Goal: Use online tool/utility: Use online tool/utility

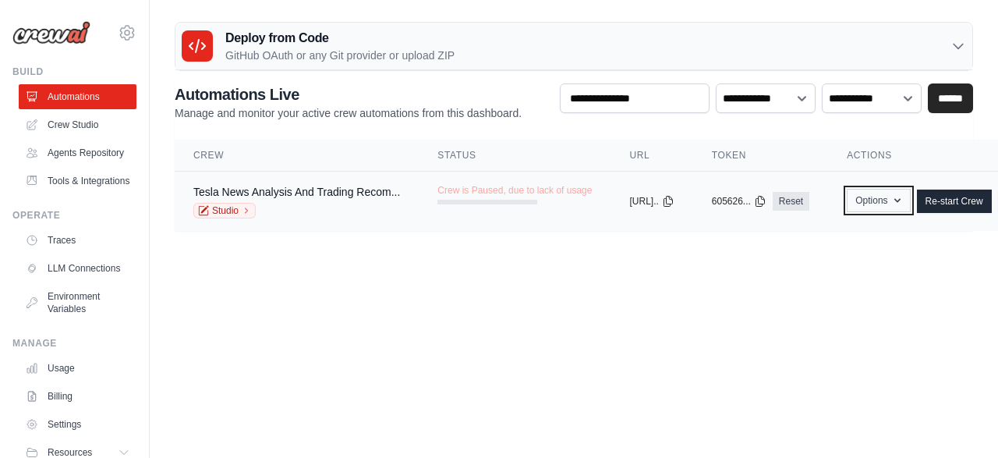
click at [910, 196] on button "Options" at bounding box center [878, 200] width 63 height 23
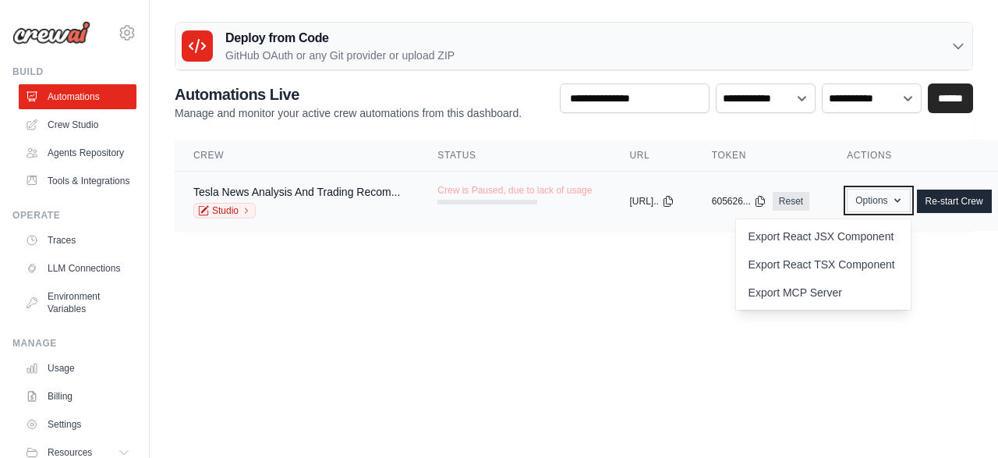
click at [910, 196] on button "Options" at bounding box center [878, 200] width 63 height 23
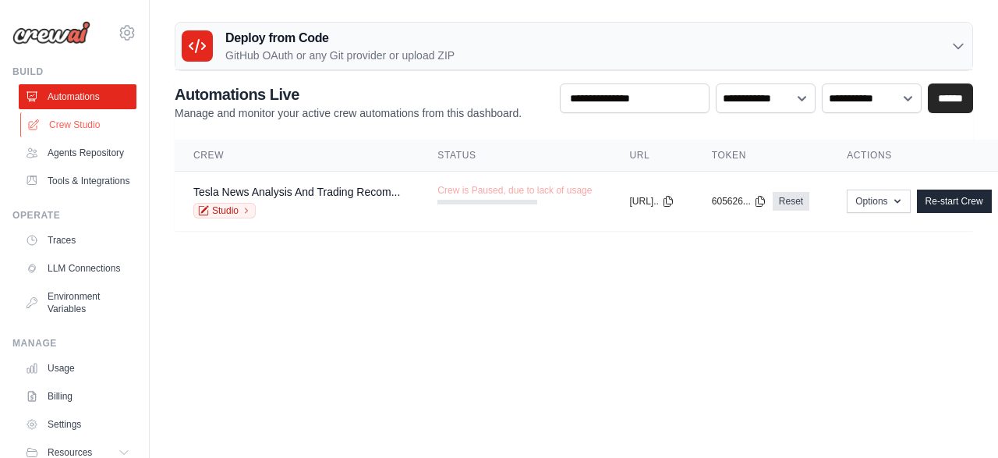
click at [83, 124] on link "Crew Studio" at bounding box center [79, 124] width 118 height 25
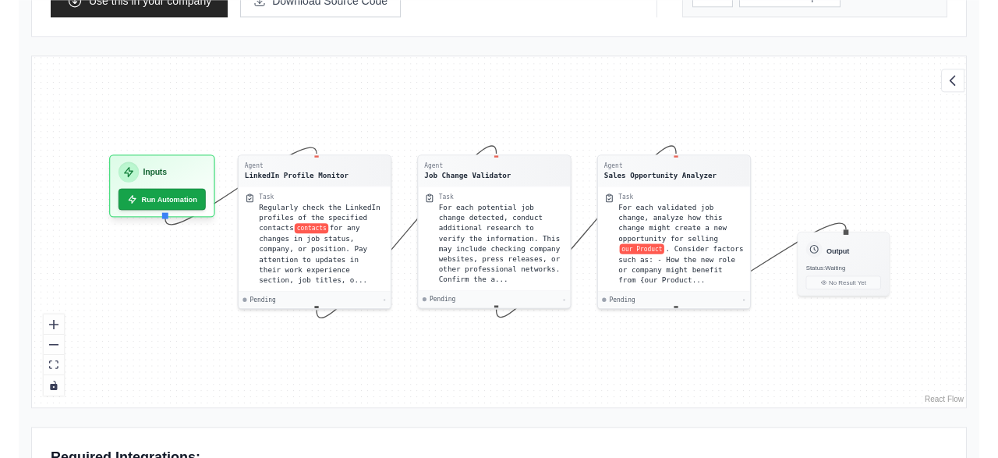
scroll to position [437, 0]
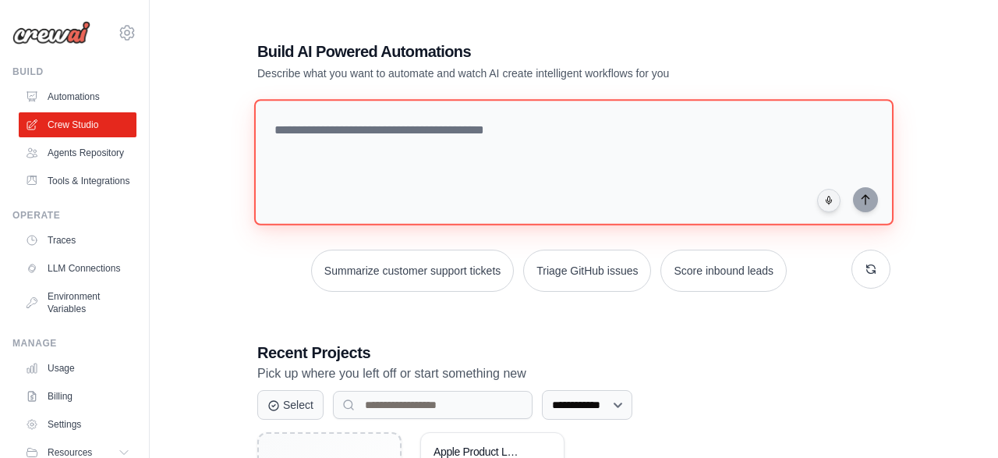
click at [497, 173] on textarea at bounding box center [573, 162] width 639 height 126
click at [482, 112] on textarea at bounding box center [573, 162] width 639 height 126
